Goal: Task Accomplishment & Management: Complete application form

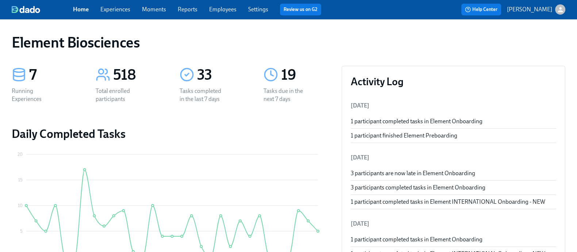
click at [122, 12] on link "Experiences" at bounding box center [115, 9] width 30 height 7
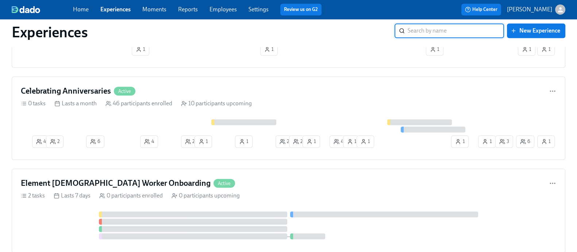
scroll to position [597, 0]
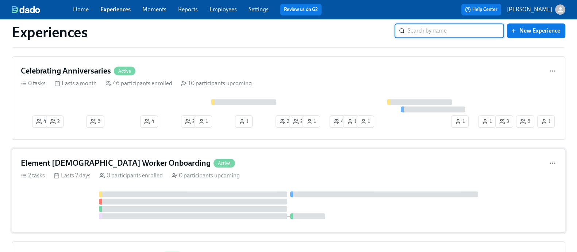
click at [244, 164] on div "Element Contingent Worker Onboarding Active" at bounding box center [289, 162] width 536 height 11
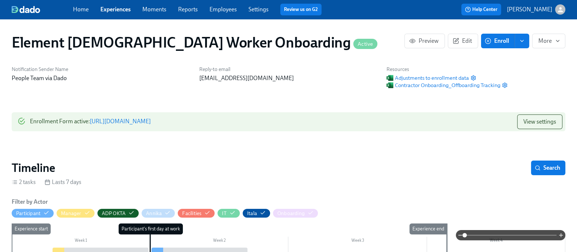
click at [151, 119] on link "https://my.dadohr.com/enrollmentForms/J3sUSfrzrFGoVpK_XPbfszTvNhQoQ" at bounding box center [120, 121] width 61 height 7
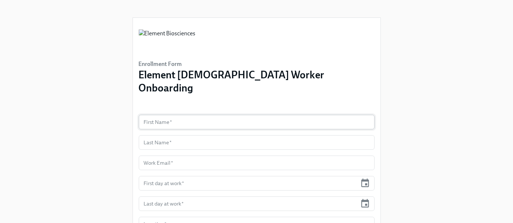
click at [179, 115] on input "text" at bounding box center [257, 122] width 236 height 15
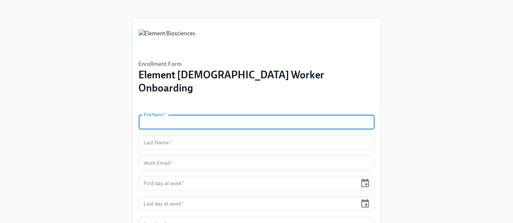
paste input "[PERSON_NAME]"
type input "Laverne"
click at [179, 135] on input "text" at bounding box center [257, 142] width 236 height 15
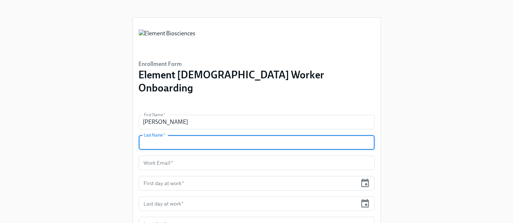
click at [179, 135] on input "text" at bounding box center [257, 142] width 236 height 15
paste input "Garnett"
type input "Garnett"
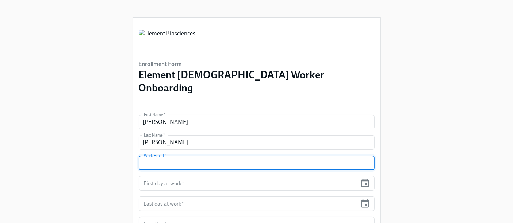
click at [156, 156] on input "text" at bounding box center [257, 163] width 236 height 15
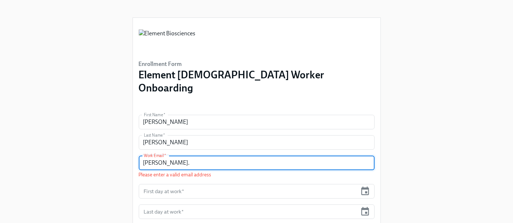
paste input "Garnett"
click at [164, 156] on input "laverne.Garnett" at bounding box center [257, 163] width 236 height 15
click at [196, 156] on input "laverne.garnett" at bounding box center [257, 163] width 236 height 15
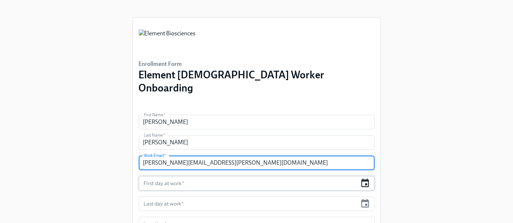
type input "laverne.garnett@elembio.com"
click at [364, 179] on icon "button" at bounding box center [365, 184] width 10 height 10
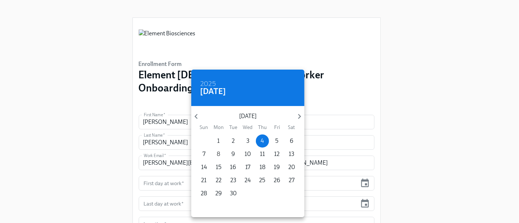
click at [218, 152] on p "8" at bounding box center [218, 154] width 3 height 8
type input "09/08/2025"
click at [171, 192] on div at bounding box center [259, 111] width 519 height 223
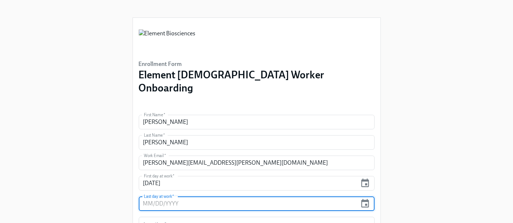
click at [158, 197] on input "text" at bounding box center [248, 204] width 219 height 15
type input "09/08/2026"
click at [85, 186] on div "Enrollment Form Element Contingent Worker Onboarding First Name   * Laverne Fir…" at bounding box center [257, 173] width 490 height 346
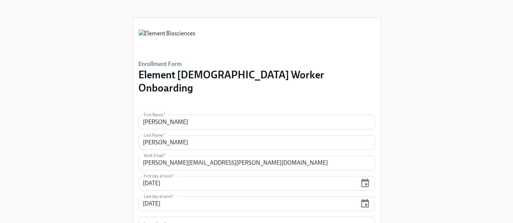
scroll to position [77, 0]
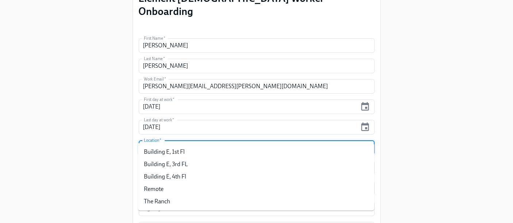
click at [176, 141] on input "Location   *" at bounding box center [249, 148] width 215 height 15
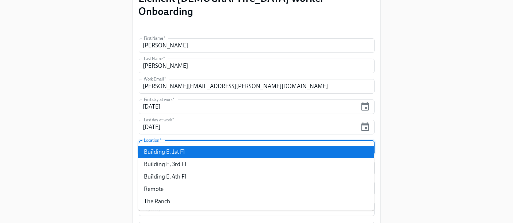
click at [176, 147] on li "Building E, 1st Fl" at bounding box center [256, 152] width 236 height 12
type input "Building E, 1st Fl"
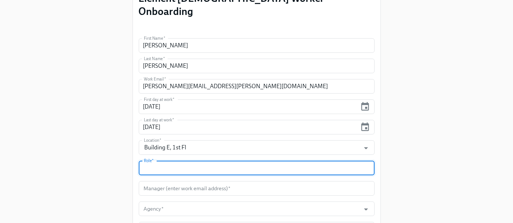
click at [166, 161] on input "text" at bounding box center [257, 168] width 236 height 15
type input "Inventory Coordinator I"
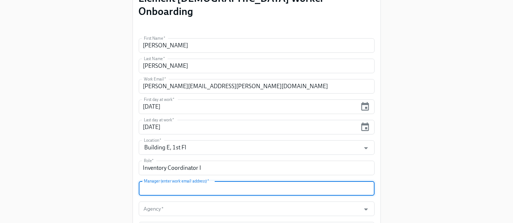
click at [171, 181] on input "text" at bounding box center [257, 188] width 236 height 15
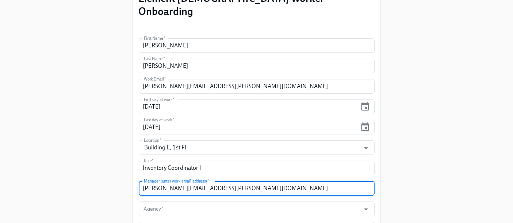
click at [170, 181] on input "alan.martinez@elembio.com" at bounding box center [257, 188] width 236 height 15
paste input "M"
click at [158, 181] on input "alan.Martinez@elembio.com" at bounding box center [257, 188] width 236 height 15
type input "alan.martinez@elembio.com"
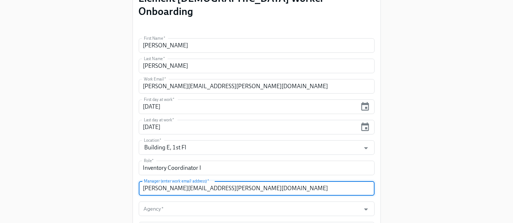
click at [95, 175] on div "Enrollment Form Element Contingent Worker Onboarding First Name   * Laverne Fir…" at bounding box center [257, 96] width 490 height 346
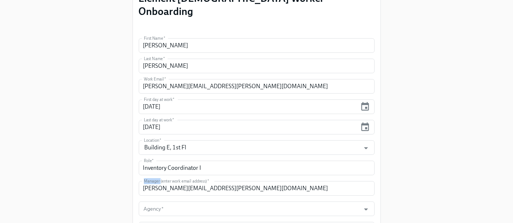
click at [95, 175] on div "Enrollment Form Element Contingent Worker Onboarding First Name   * Laverne Fir…" at bounding box center [257, 96] width 490 height 346
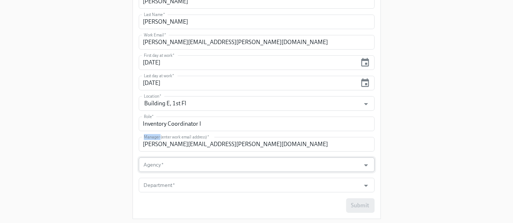
click at [169, 158] on input "Agency   *" at bounding box center [249, 165] width 215 height 15
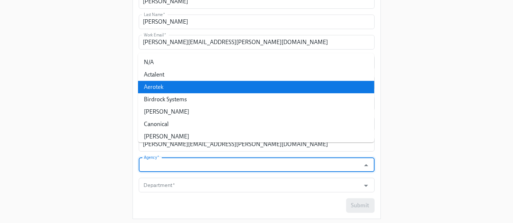
click at [187, 85] on li "Aerotek" at bounding box center [256, 87] width 236 height 12
type input "Aerotek"
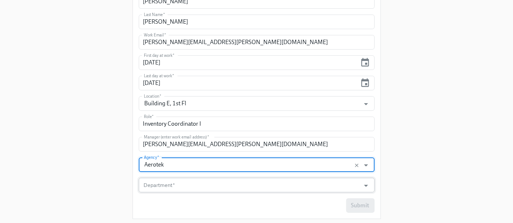
click at [169, 178] on input "Department   *" at bounding box center [249, 185] width 215 height 15
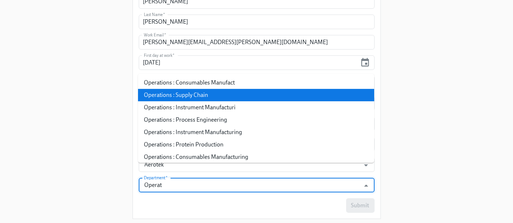
click at [203, 93] on li "Operations : Supply Chain" at bounding box center [256, 95] width 236 height 12
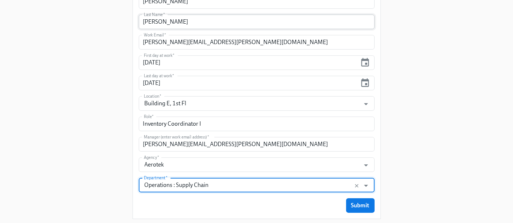
type input "Operations : Supply Chain"
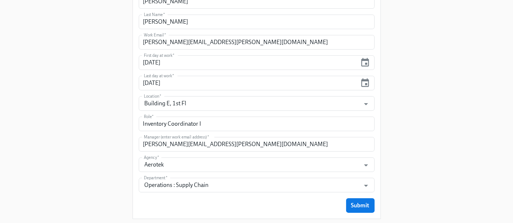
click at [453, 123] on div "Enrollment Form Element Contingent Worker Onboarding First Name   * Laverne Fir…" at bounding box center [257, 52] width 490 height 346
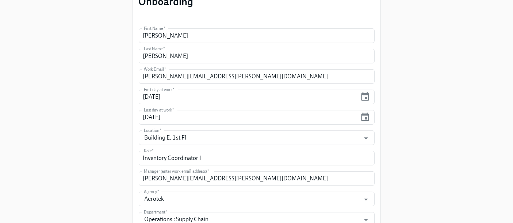
scroll to position [126, 0]
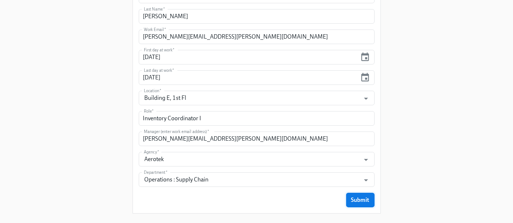
click at [368, 197] on span "Submit" at bounding box center [360, 200] width 18 height 7
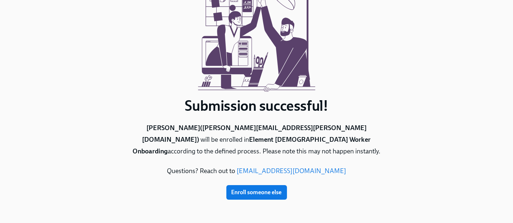
scroll to position [0, 0]
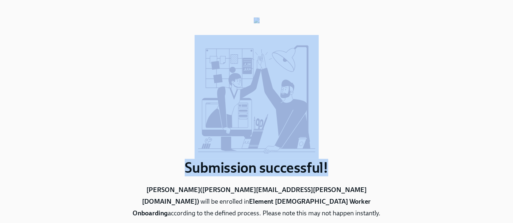
drag, startPoint x: 414, startPoint y: 168, endPoint x: 424, endPoint y: -39, distance: 206.5
click at [424, 0] on html "Submission successful! Laverne Garnett ( laverne.garnett@elembio.com ) will be …" at bounding box center [256, 143] width 513 height 286
